Goal: Information Seeking & Learning: Learn about a topic

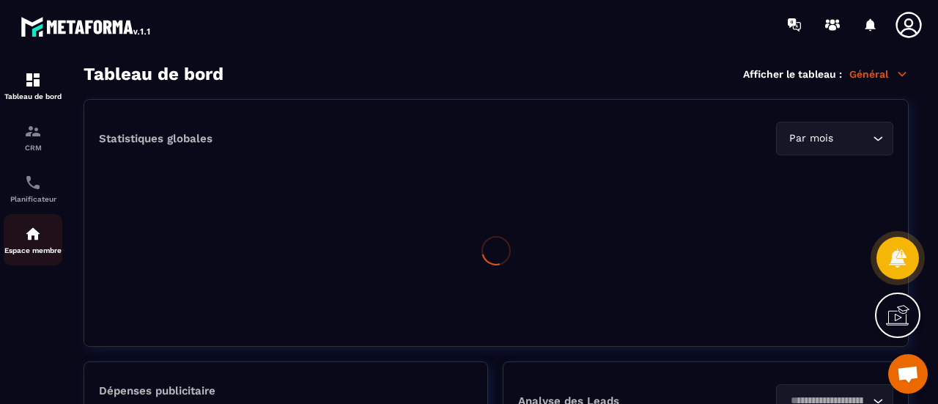
click at [48, 237] on div "Espace membre" at bounding box center [33, 239] width 59 height 29
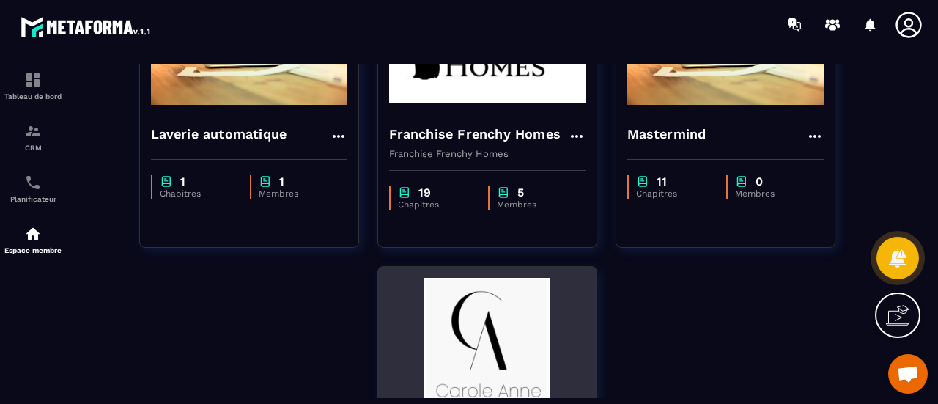
scroll to position [454, 0]
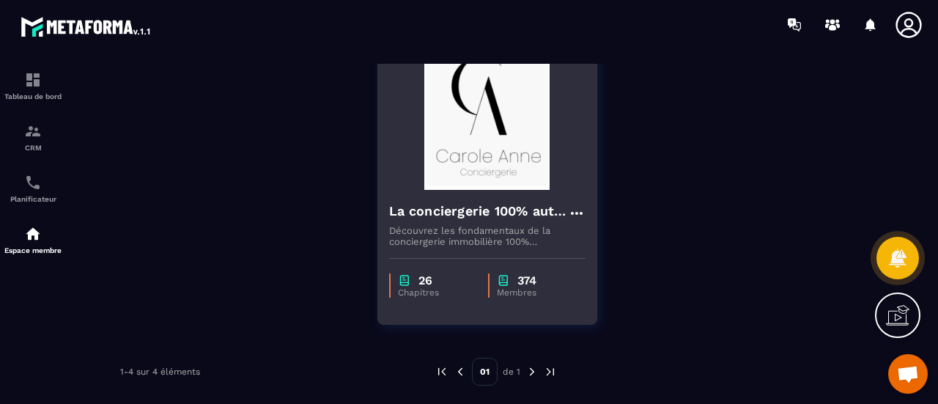
drag, startPoint x: 483, startPoint y: 167, endPoint x: 483, endPoint y: 187, distance: 19.8
click at [483, 168] on img at bounding box center [487, 116] width 196 height 146
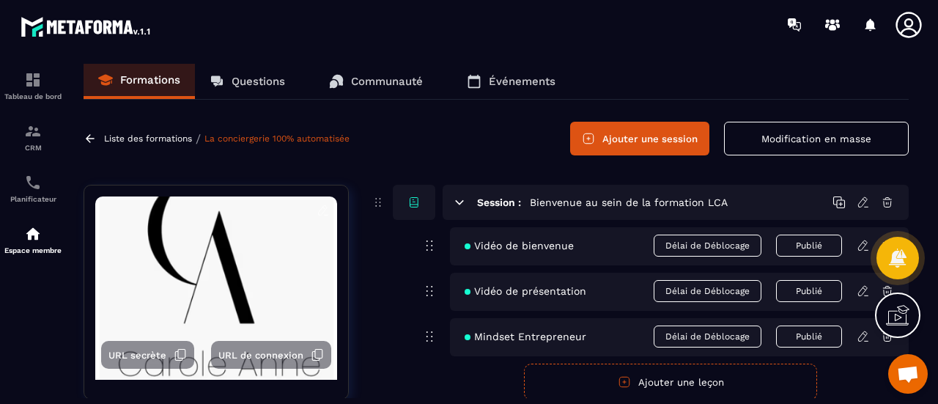
click at [269, 81] on p "Questions" at bounding box center [257, 81] width 53 height 13
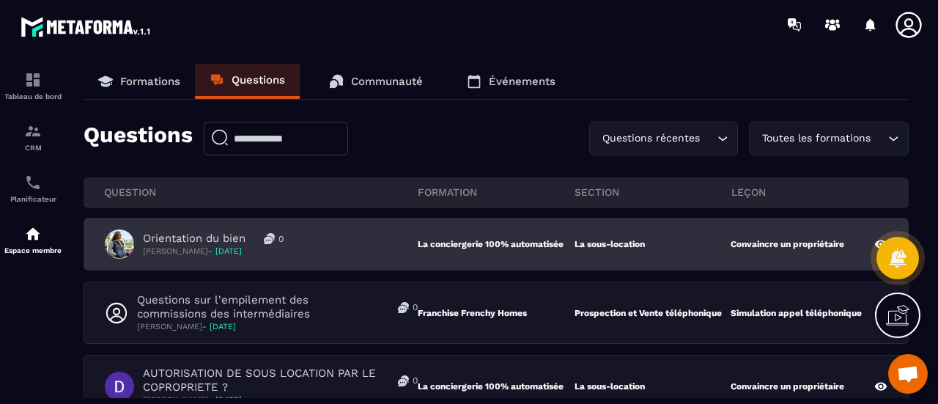
click at [338, 250] on div "Orientation du bien 0 [PERSON_NAME] - [DATE]" at bounding box center [261, 243] width 313 height 29
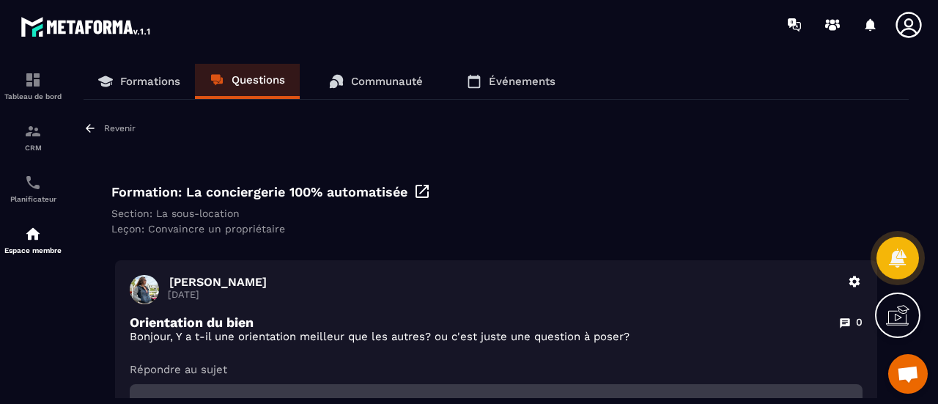
click at [274, 74] on p "Questions" at bounding box center [257, 79] width 53 height 13
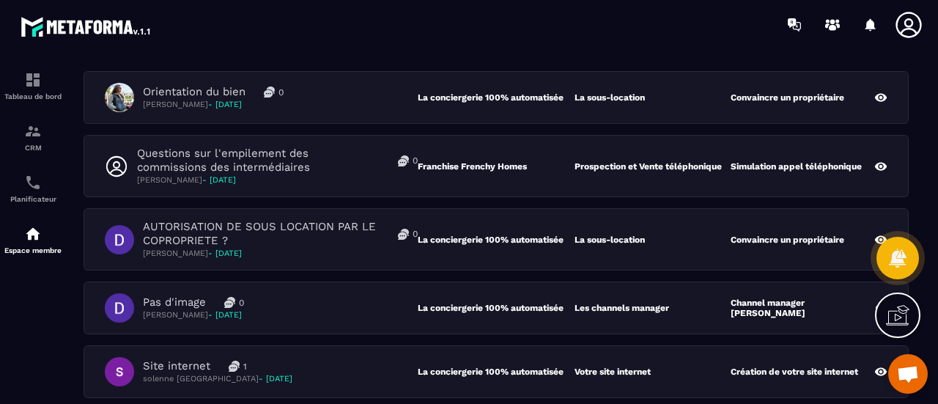
scroll to position [220, 0]
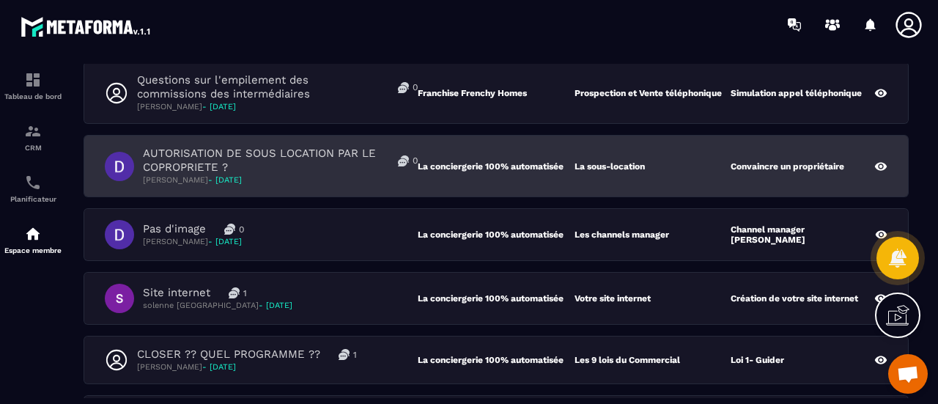
click at [488, 146] on div "AUTORISATION DE SOUS LOCATION PAR LE COPROPRIETE ? 0 [PERSON_NAME] - [DATE] La …" at bounding box center [495, 166] width 823 height 61
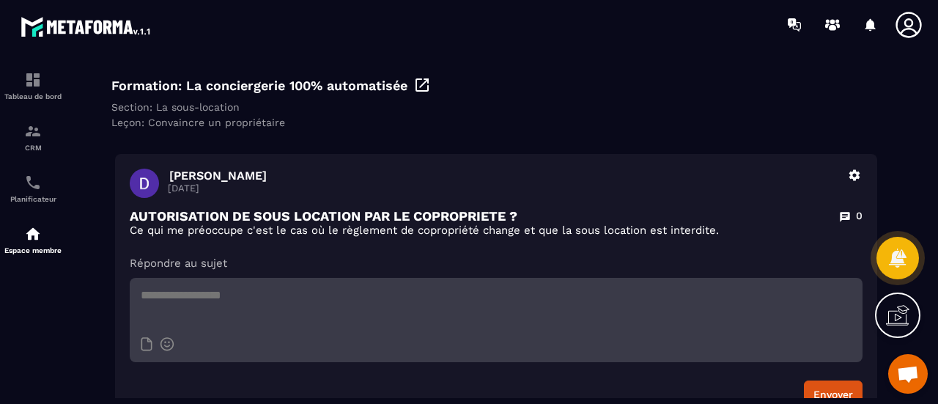
scroll to position [146, 0]
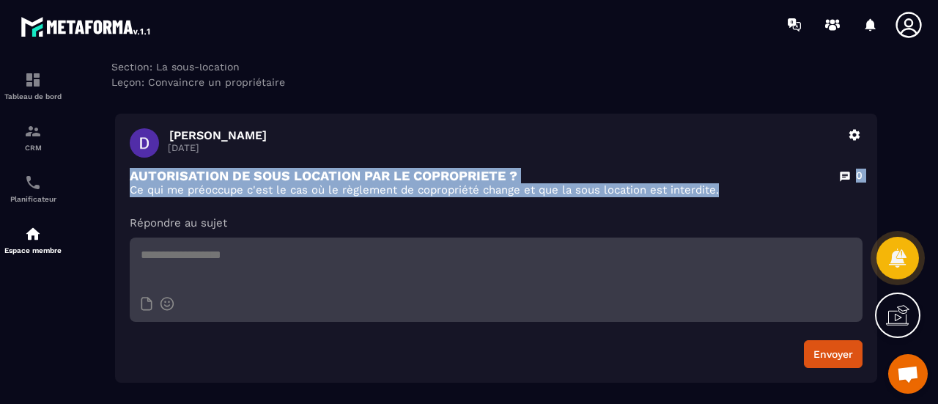
drag, startPoint x: 724, startPoint y: 189, endPoint x: 105, endPoint y: 171, distance: 618.4
click at [105, 171] on div "Revenir Formation: La conciergerie 100% automatisée Section: La sous-location […" at bounding box center [495, 178] width 825 height 407
copy div "AUTORISATION DE SOUS LOCATION PAR LE COPROPRIETE ? [DATE] qui me préoccupe c'es…"
